Goal: Find contact information: Find contact information

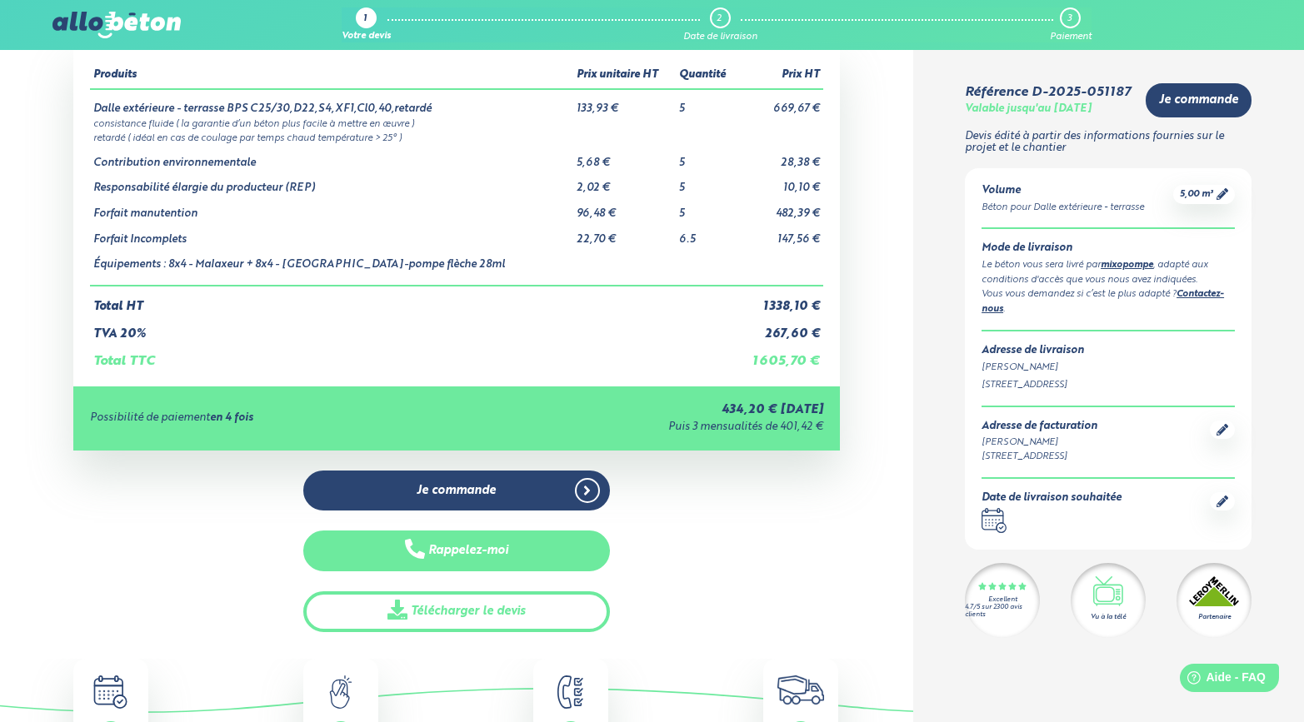
scroll to position [84, 0]
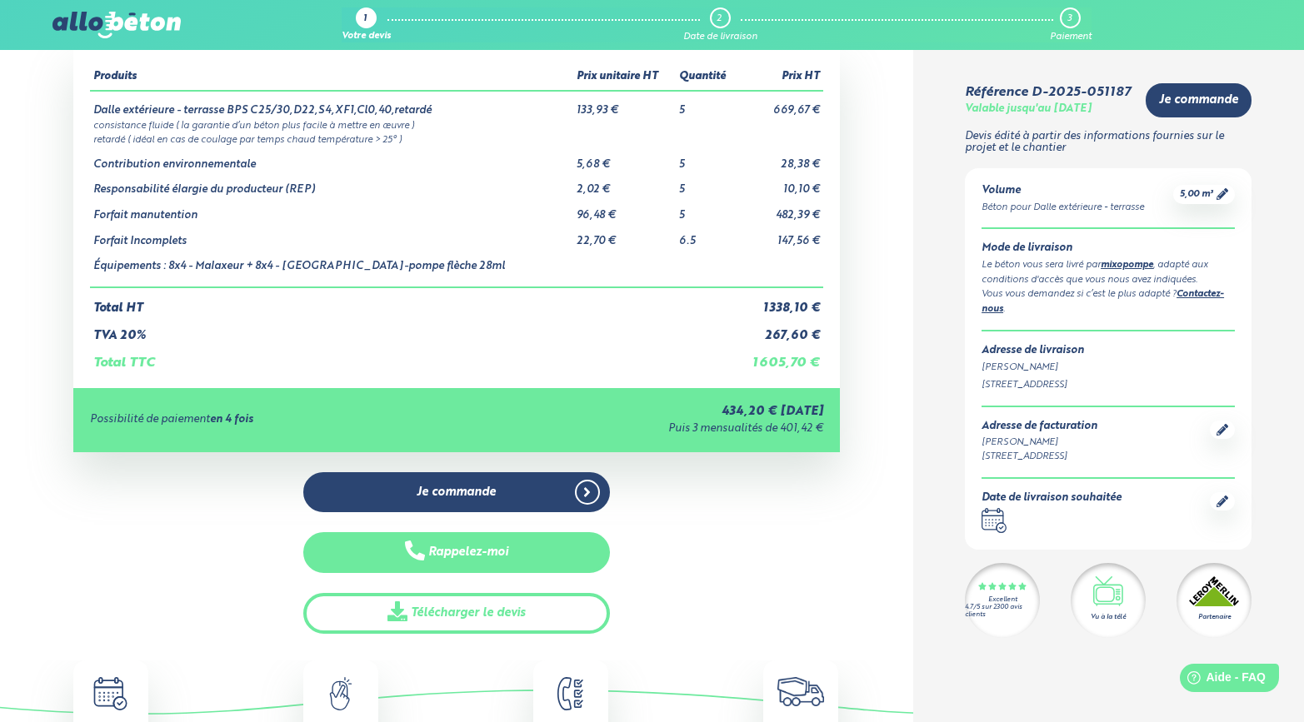
click at [484, 556] on button "Rappelez-moi" at bounding box center [456, 552] width 307 height 41
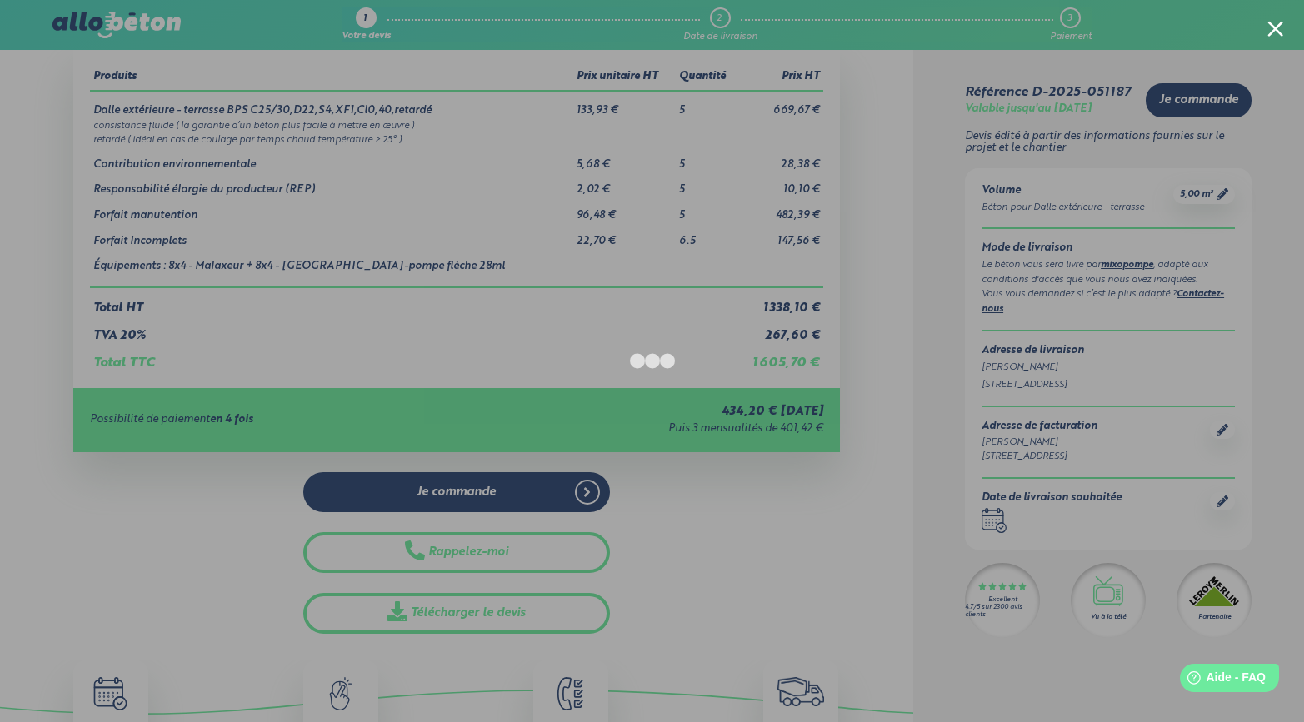
click at [207, 567] on div at bounding box center [652, 361] width 1304 height 722
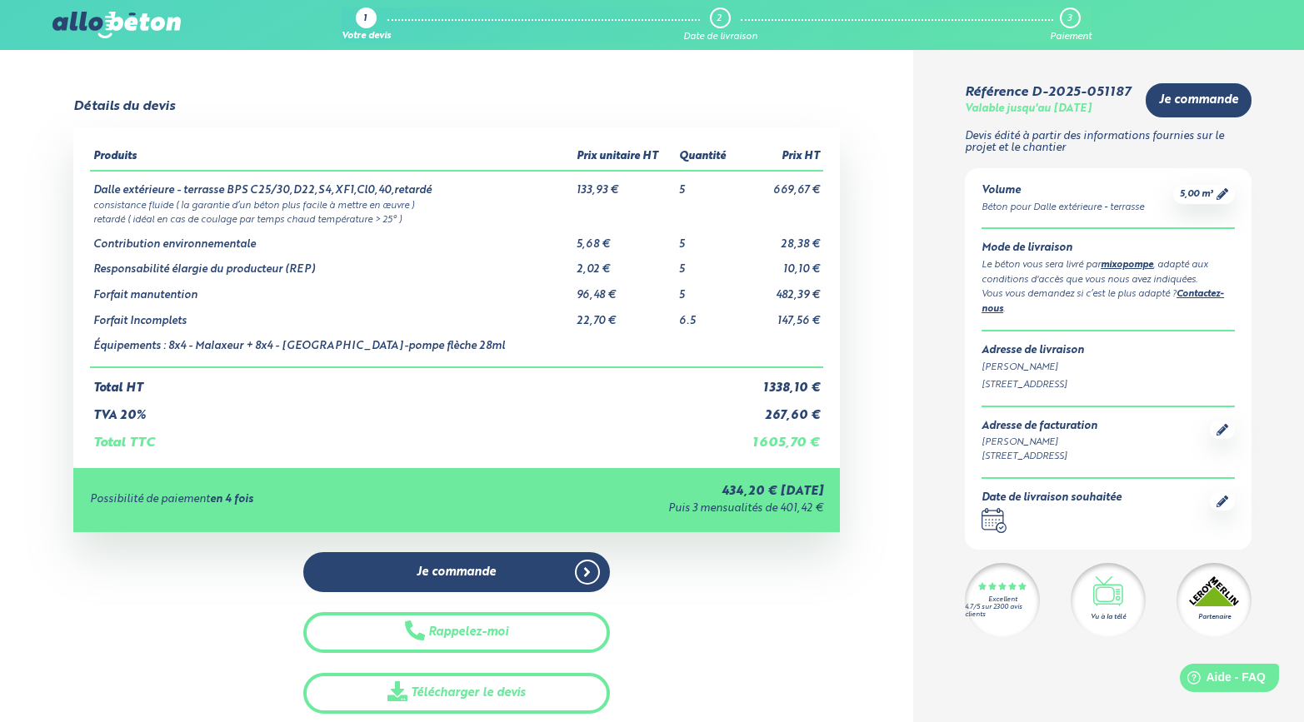
scroll to position [0, 0]
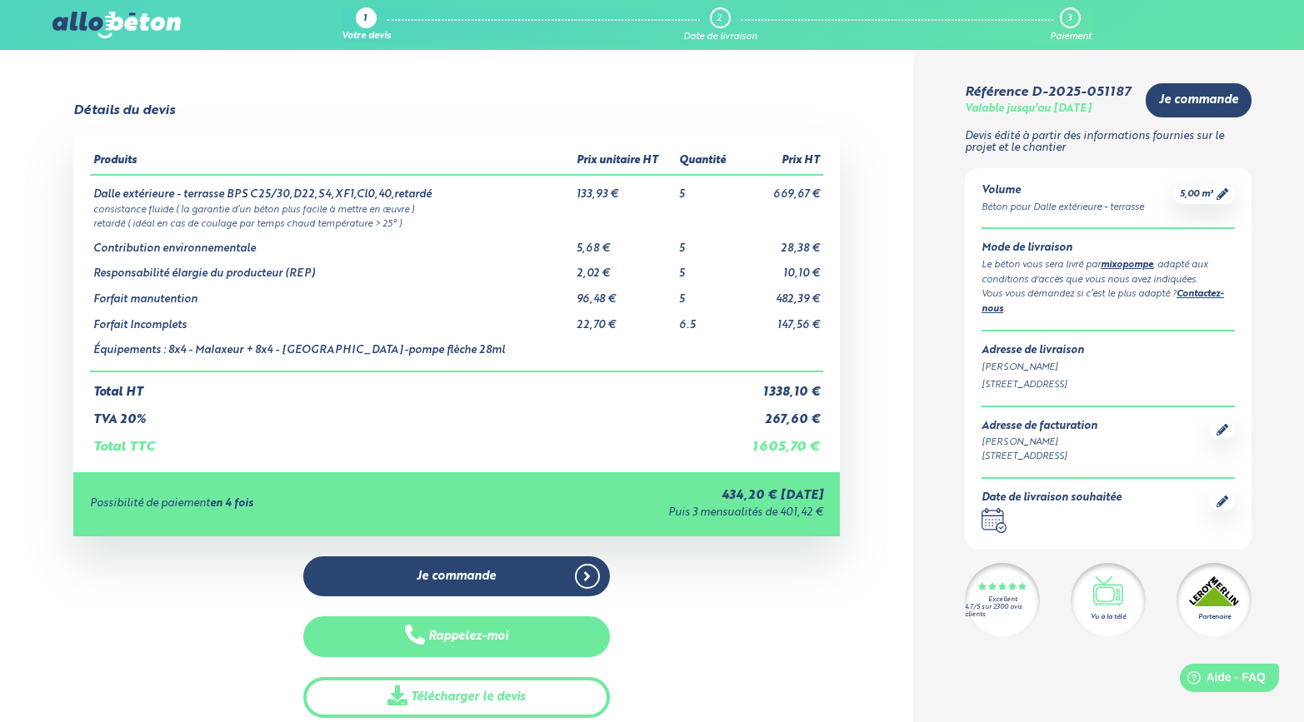
click at [417, 636] on icon "button" at bounding box center [415, 635] width 20 height 20
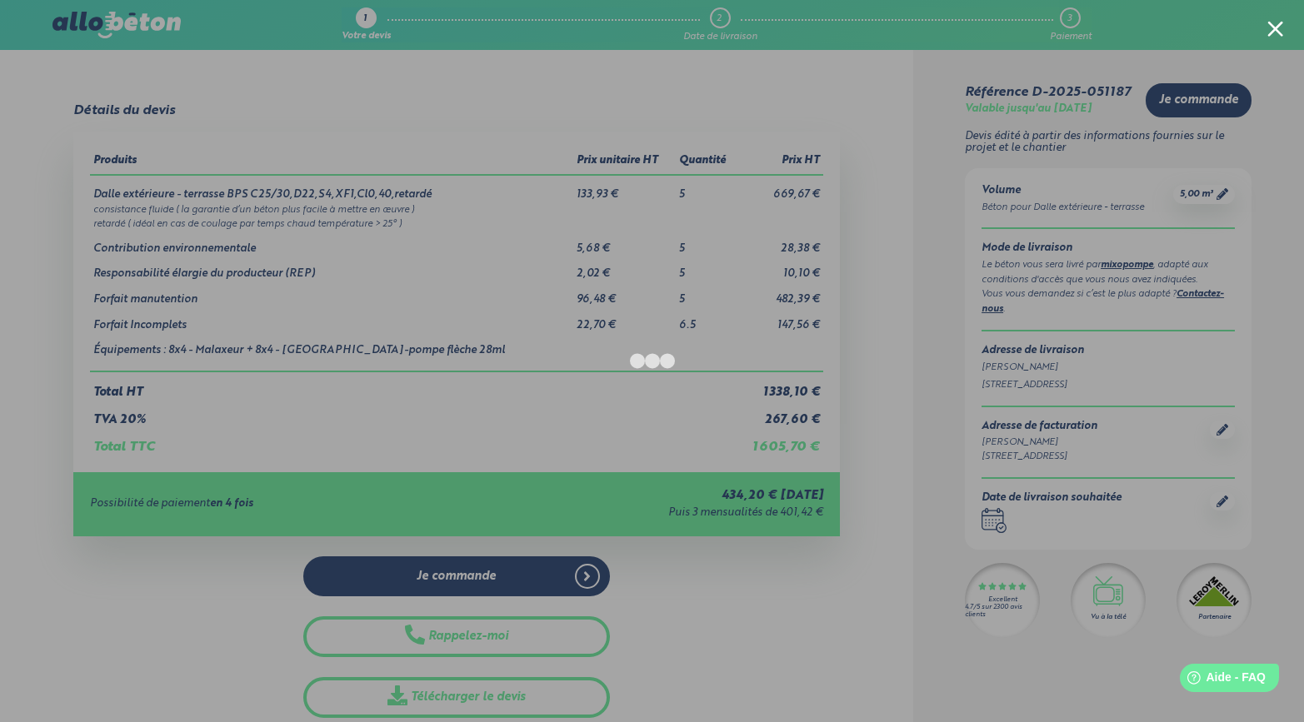
click at [1266, 25] on div at bounding box center [652, 361] width 1304 height 722
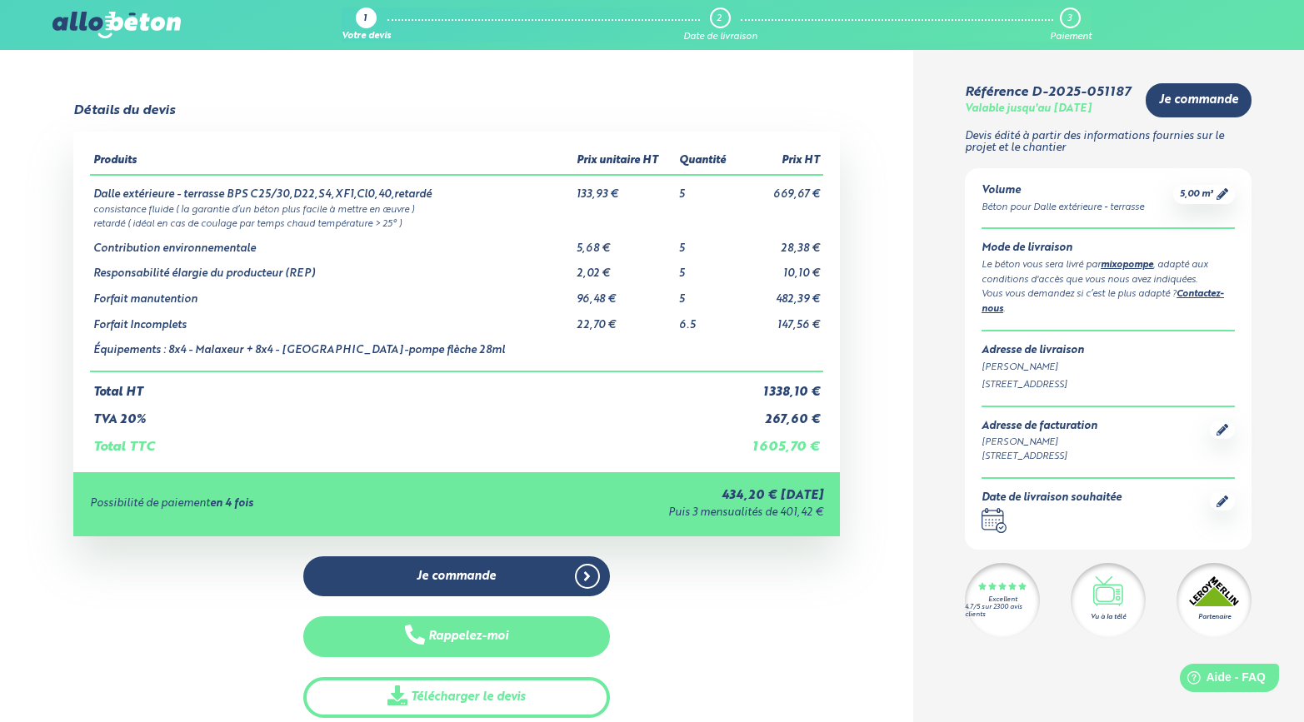
click at [461, 638] on button "Rappelez-moi" at bounding box center [456, 636] width 307 height 41
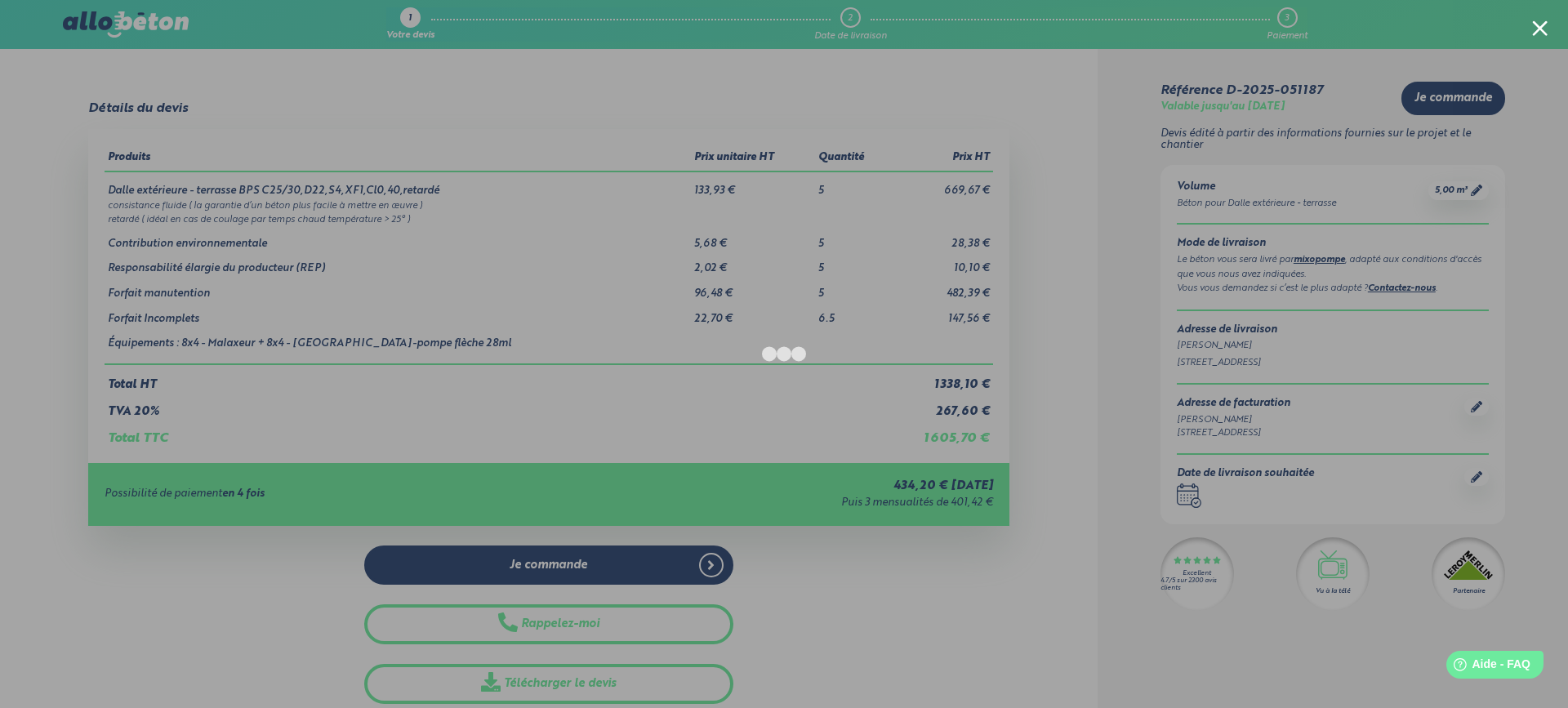
click at [722, 50] on div at bounding box center [784, 354] width 1568 height 708
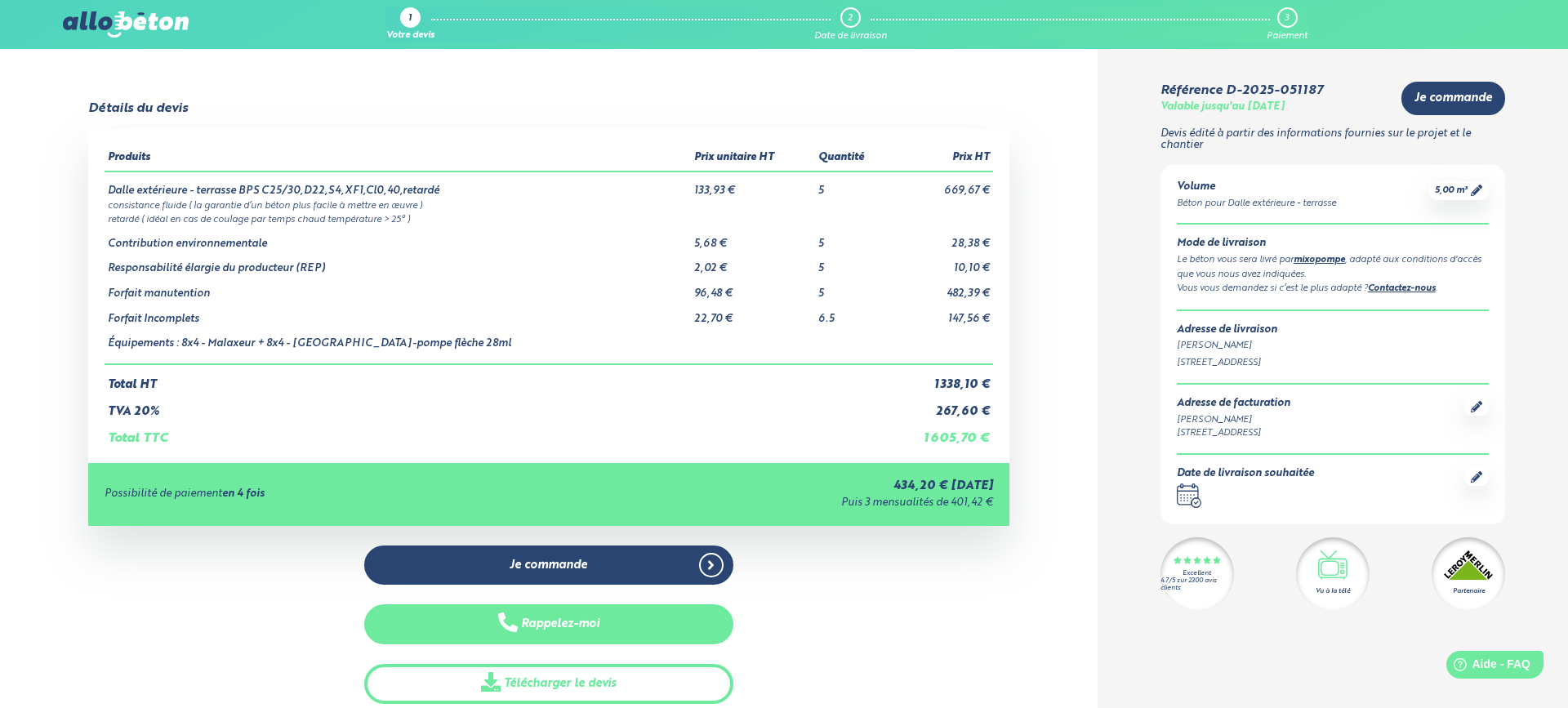
click at [600, 630] on button "Rappelez-moi" at bounding box center [549, 624] width 370 height 40
click at [576, 628] on button "Rappelez-moi" at bounding box center [549, 624] width 370 height 40
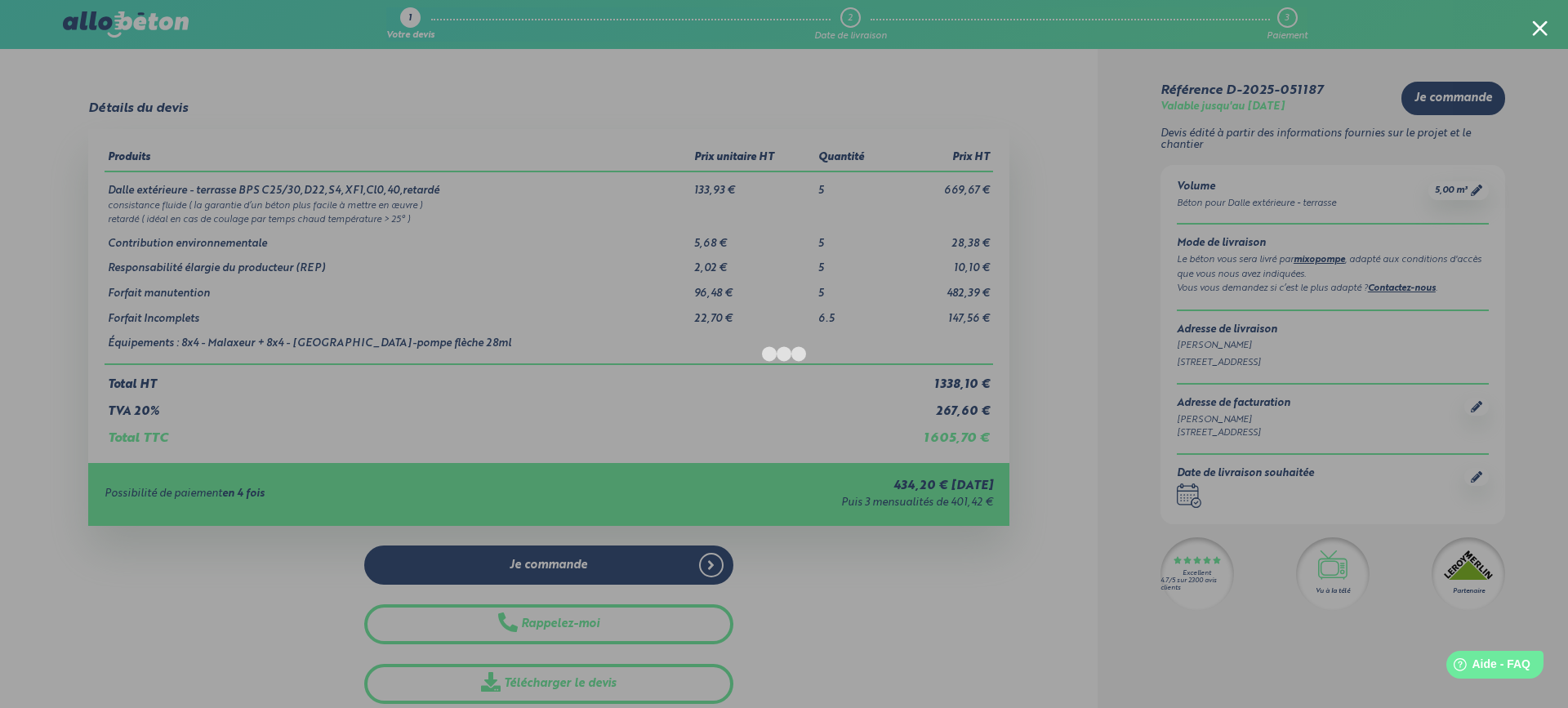
click at [687, 67] on div at bounding box center [784, 354] width 1568 height 708
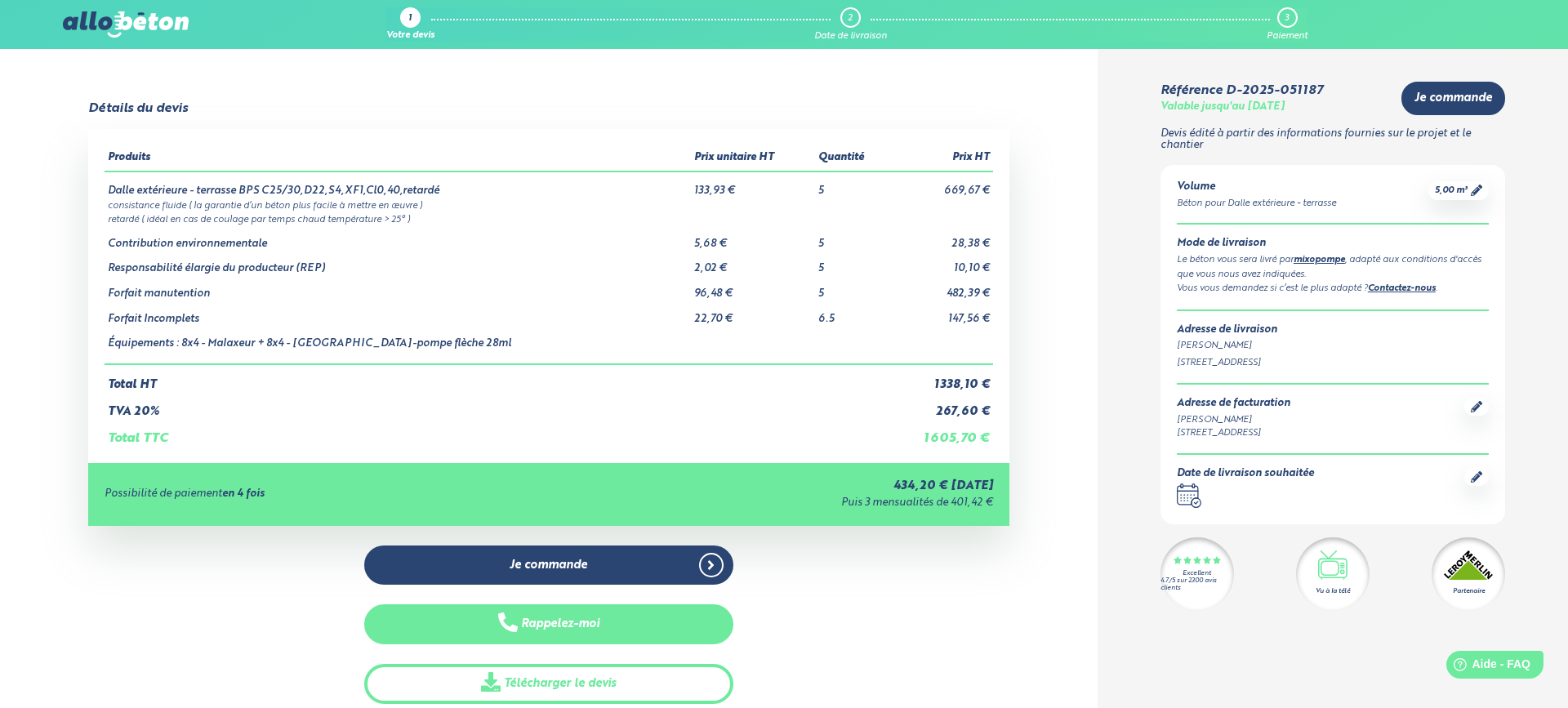
click at [581, 626] on button "Rappelez-moi" at bounding box center [549, 624] width 370 height 40
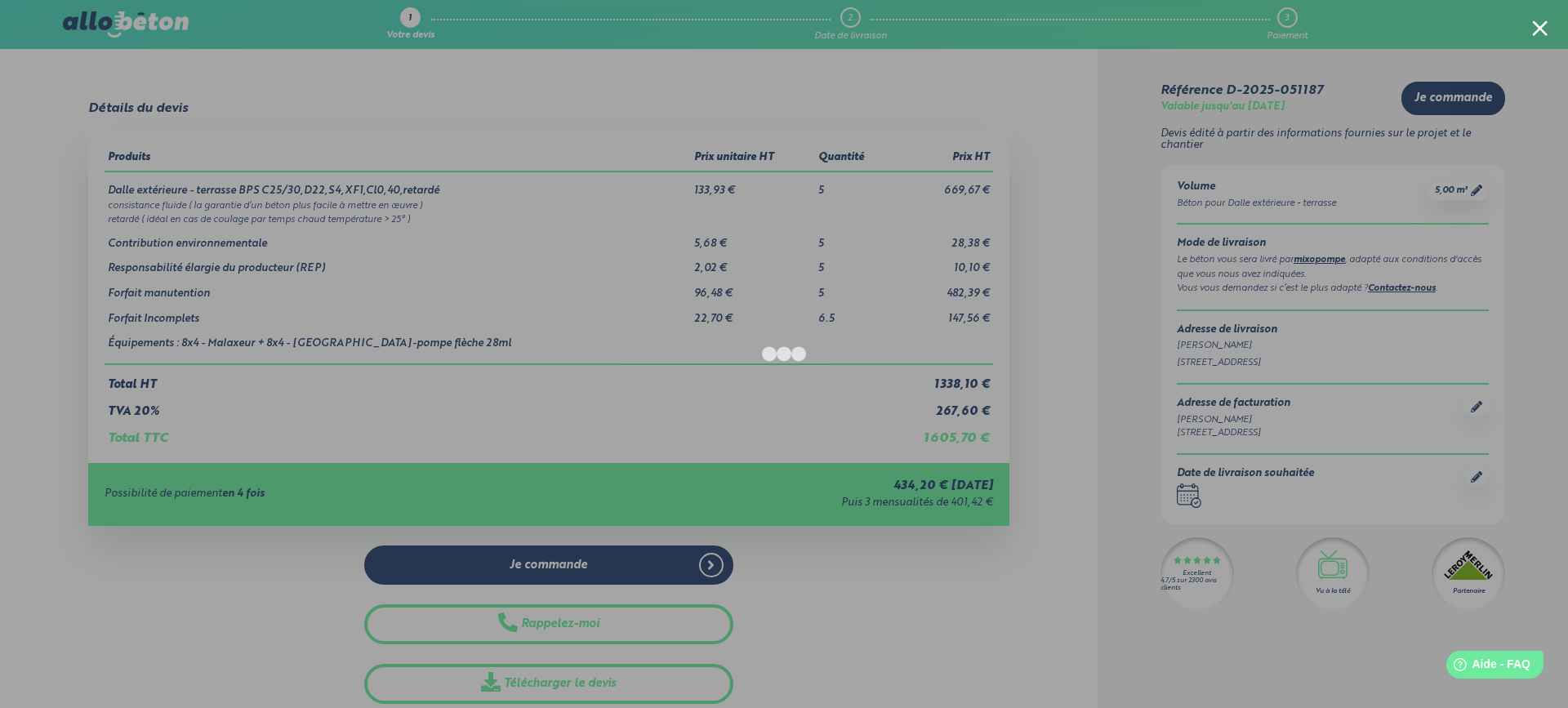
click at [209, 553] on div at bounding box center [784, 354] width 1568 height 708
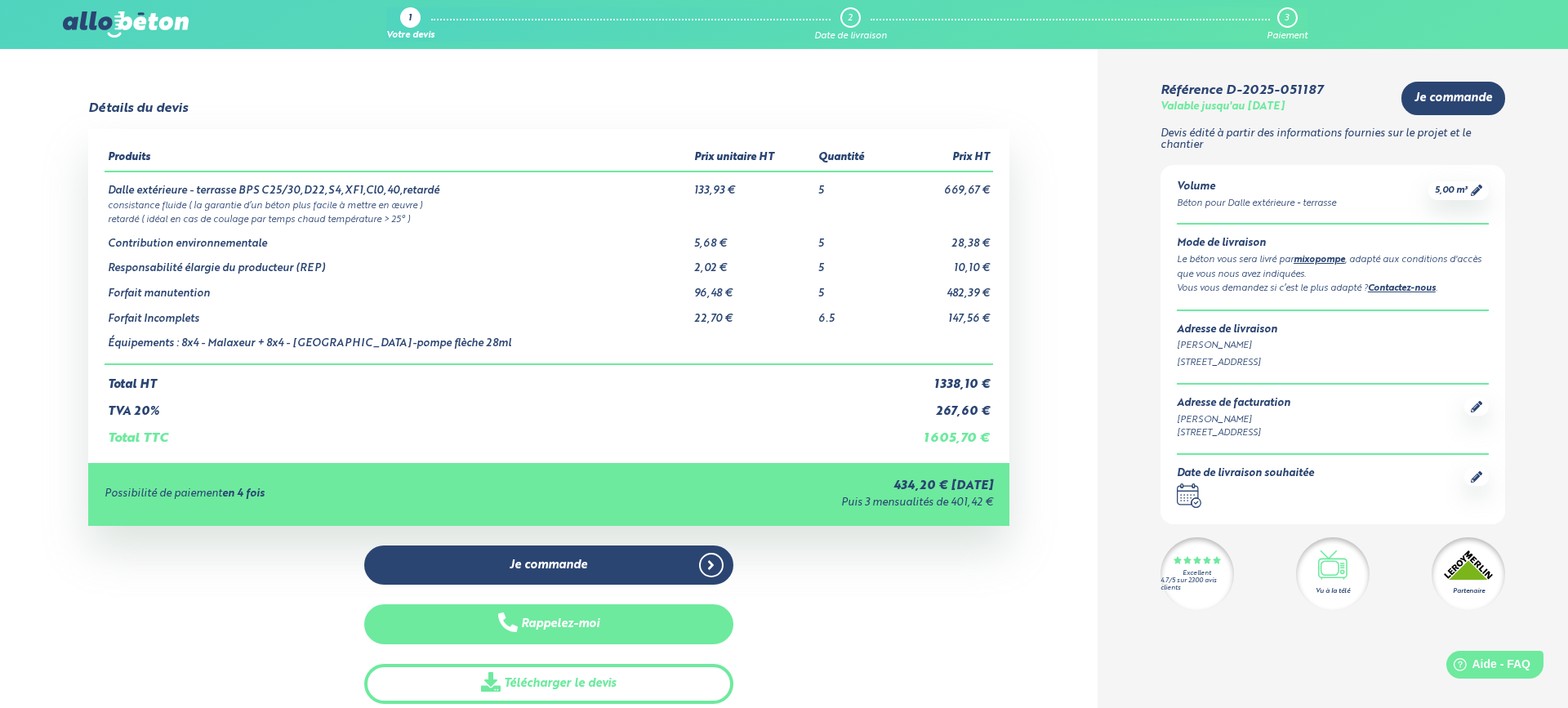
click at [560, 629] on button "Rappelez-moi" at bounding box center [549, 624] width 370 height 40
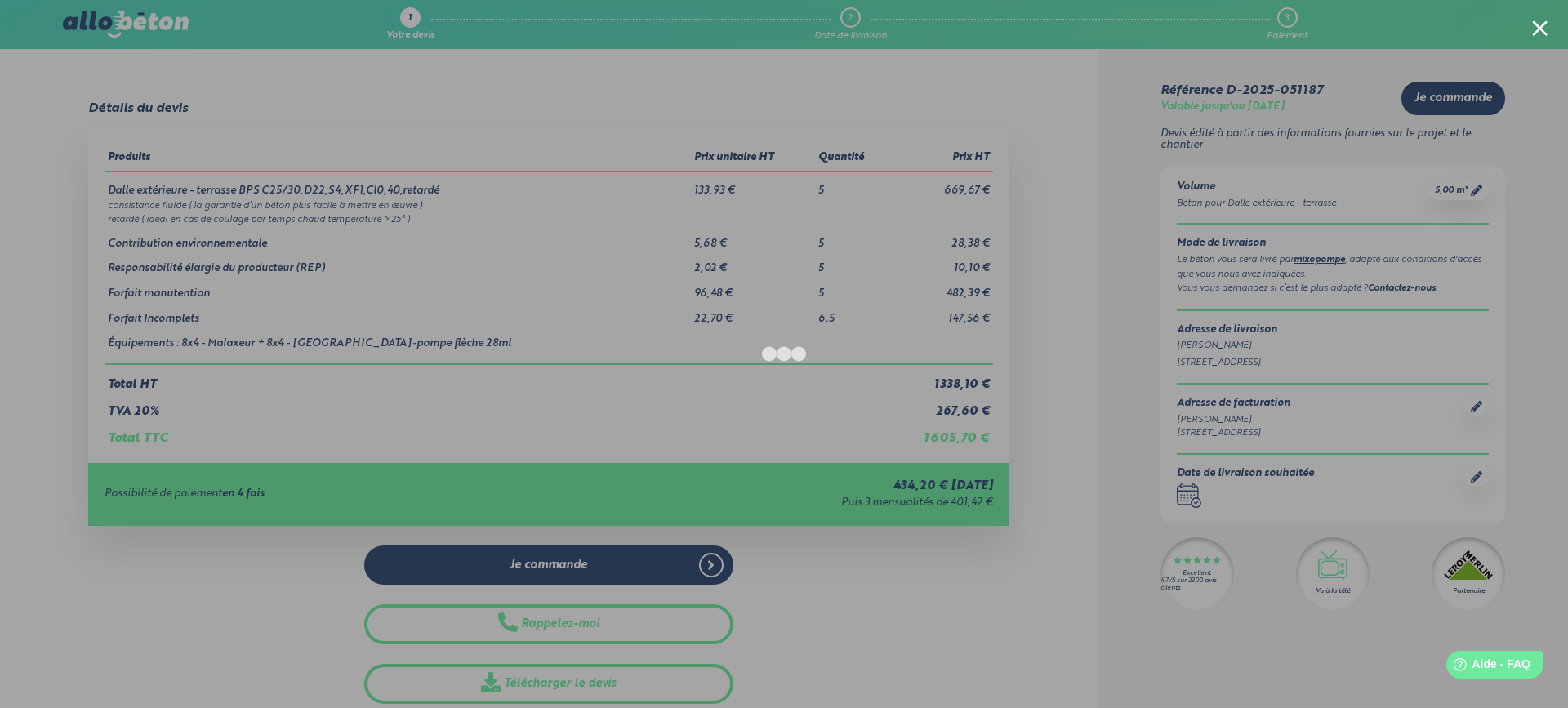
click at [963, 659] on div at bounding box center [784, 354] width 1568 height 708
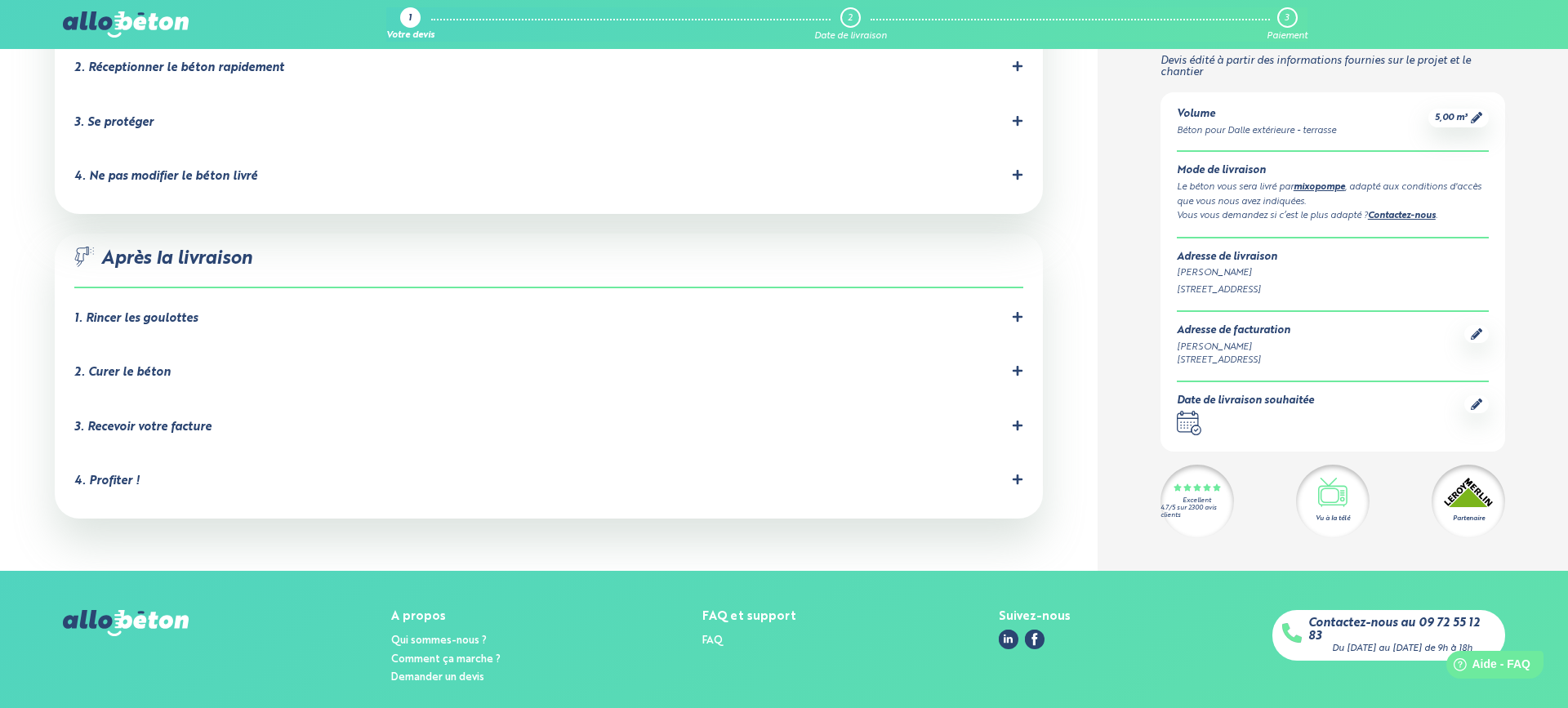
scroll to position [1592, 0]
